Goal: Navigation & Orientation: Find specific page/section

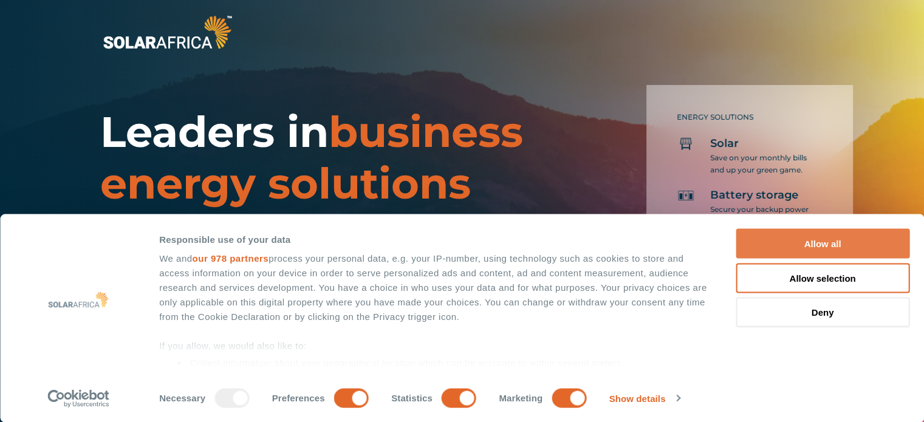
click at [871, 237] on button "Allow all" at bounding box center [822, 244] width 174 height 30
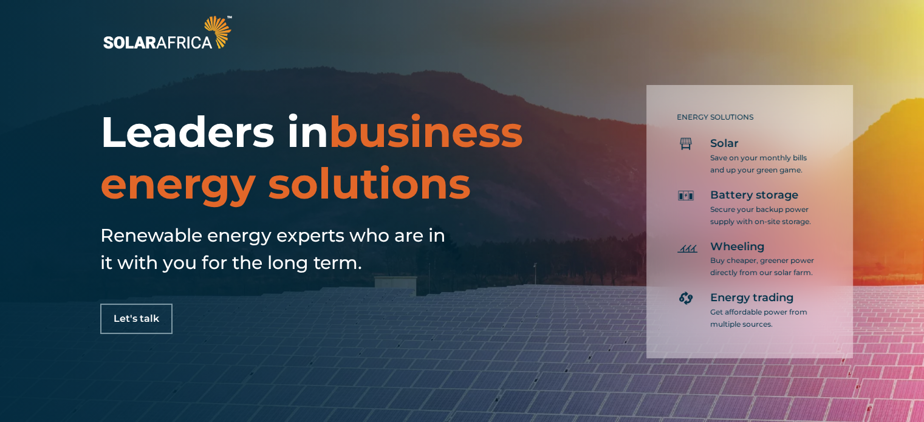
click at [138, 38] on img at bounding box center [167, 32] width 134 height 40
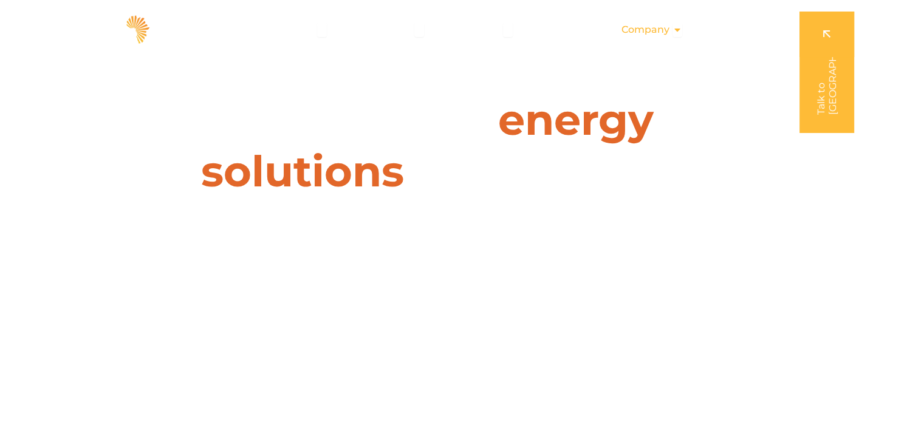
click at [678, 29] on icon "Menu" at bounding box center [677, 30] width 10 height 10
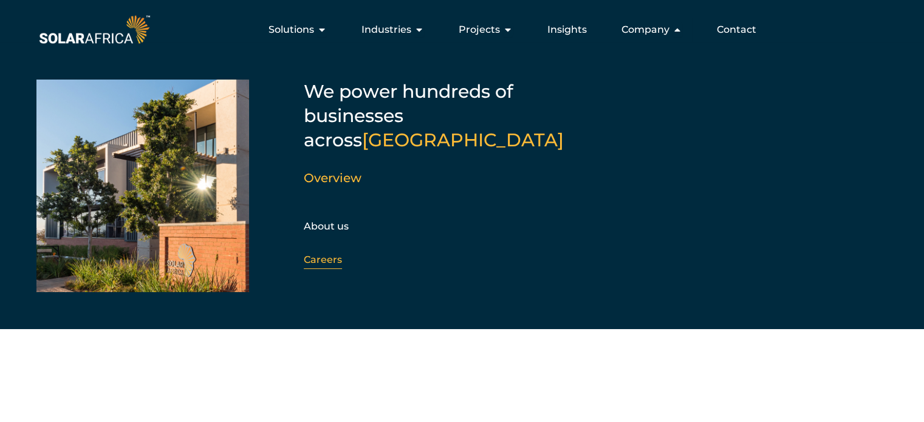
click at [321, 254] on link "Careers" at bounding box center [323, 260] width 38 height 12
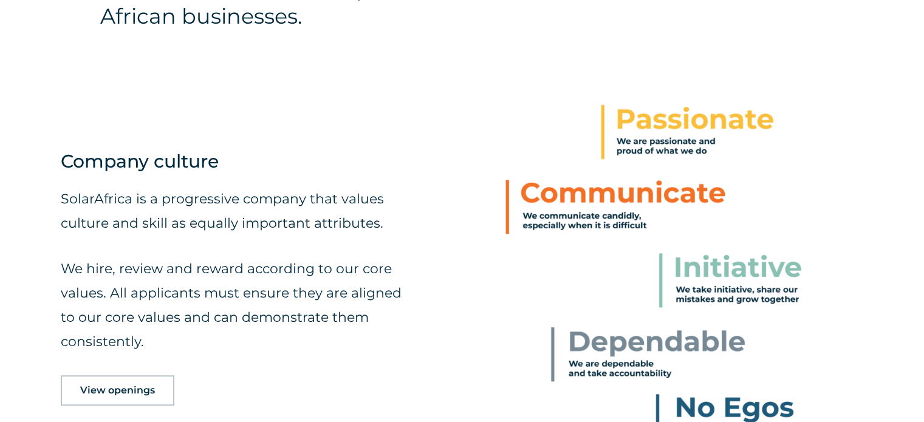
scroll to position [486, 0]
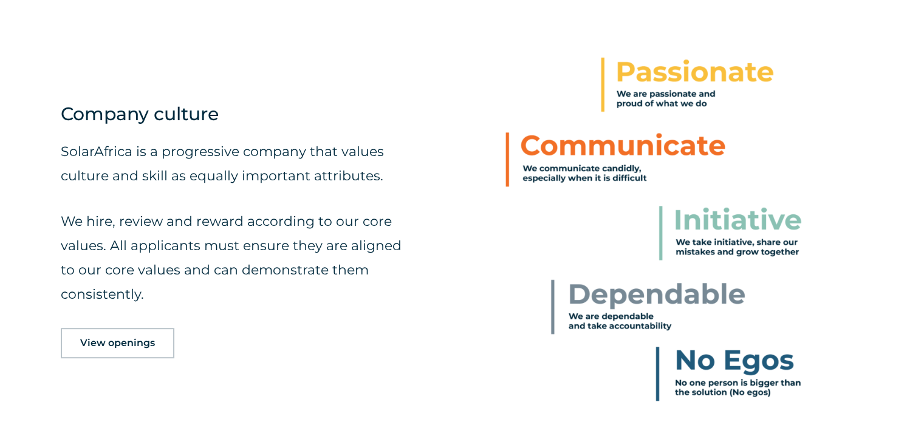
click at [104, 346] on span "View openings" at bounding box center [117, 343] width 75 height 10
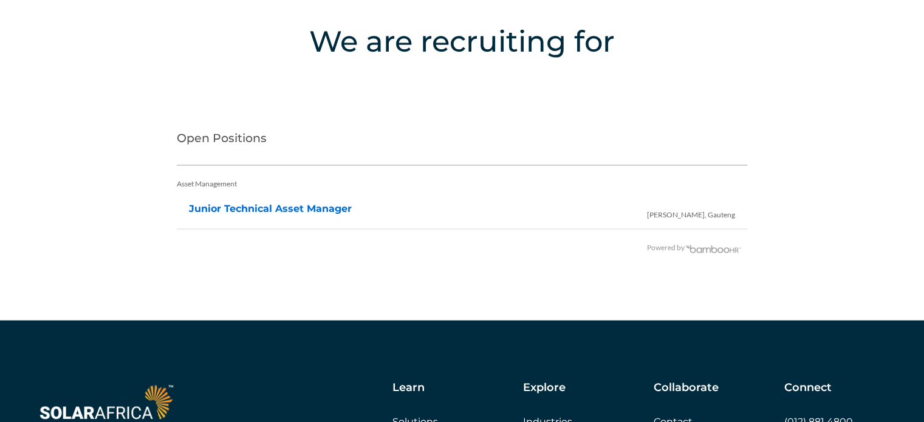
scroll to position [2403, 0]
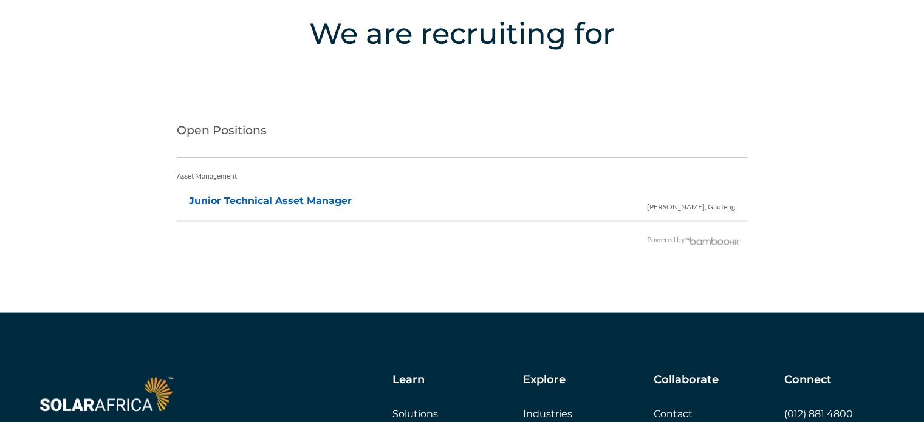
click at [313, 202] on link "Junior Technical Asset Manager" at bounding box center [270, 201] width 163 height 12
